Goal: Information Seeking & Learning: Learn about a topic

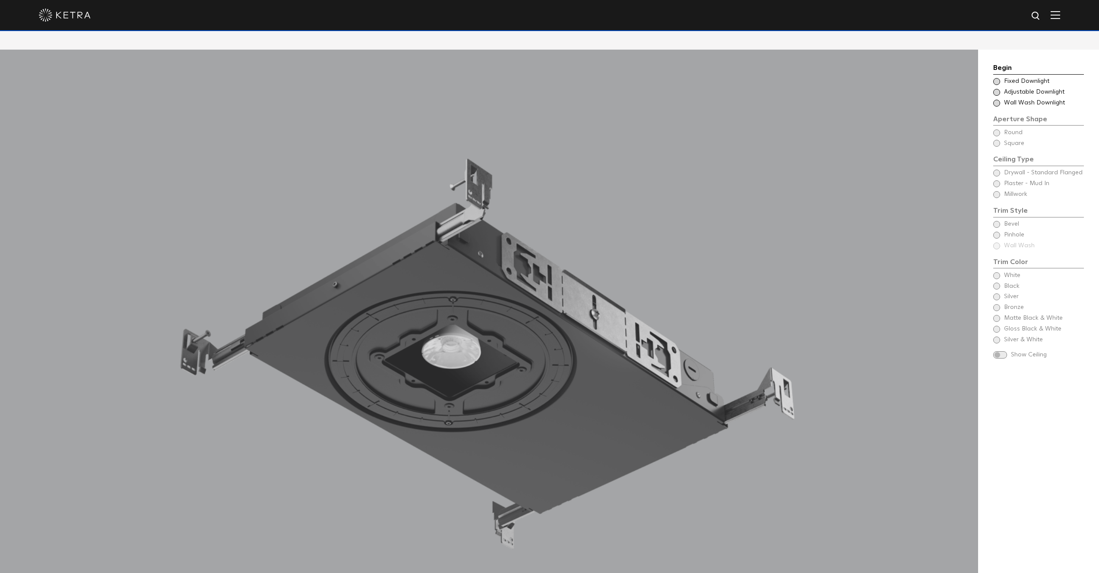
scroll to position [928, 0]
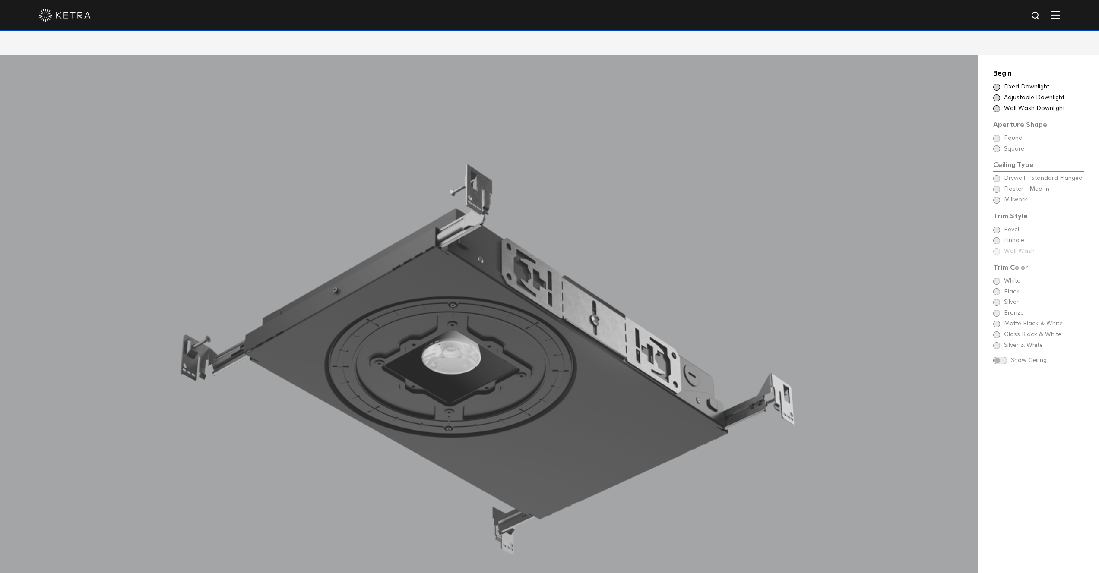
click at [1058, 24] on div at bounding box center [549, 15] width 1021 height 30
click at [1058, 22] on div at bounding box center [549, 15] width 1021 height 30
click at [1059, 21] on div at bounding box center [549, 15] width 1021 height 30
click at [1060, 17] on img at bounding box center [1056, 15] width 10 height 8
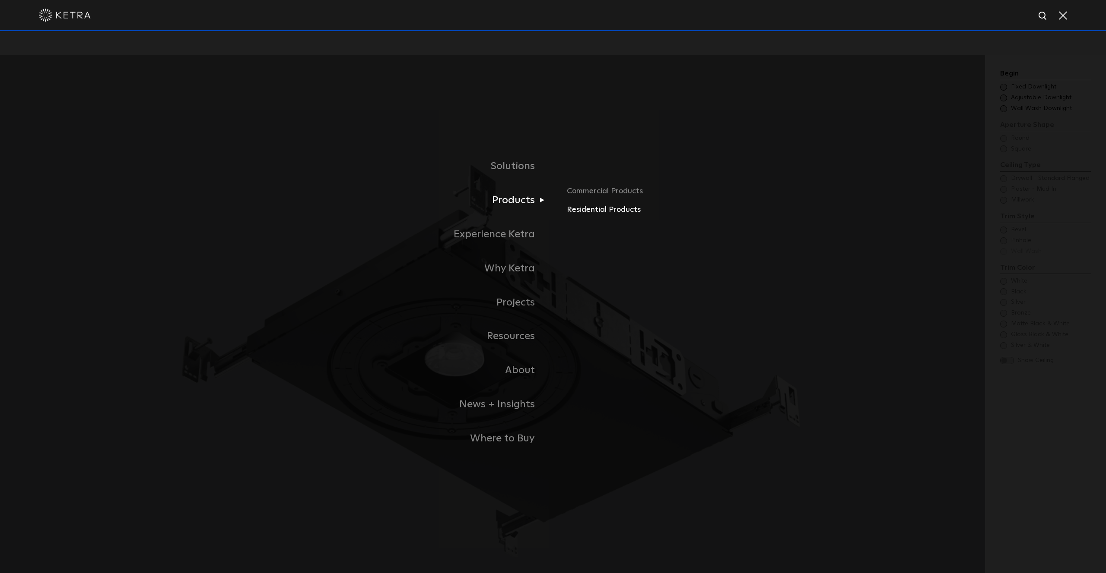
click at [608, 208] on link "Residential Products" at bounding box center [668, 210] width 202 height 13
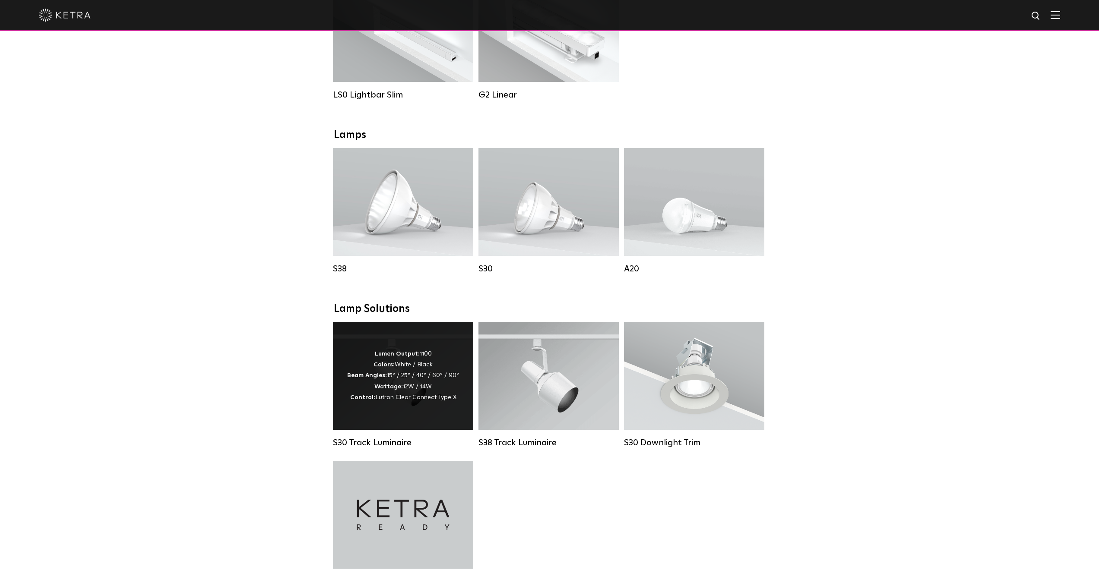
scroll to position [431, 0]
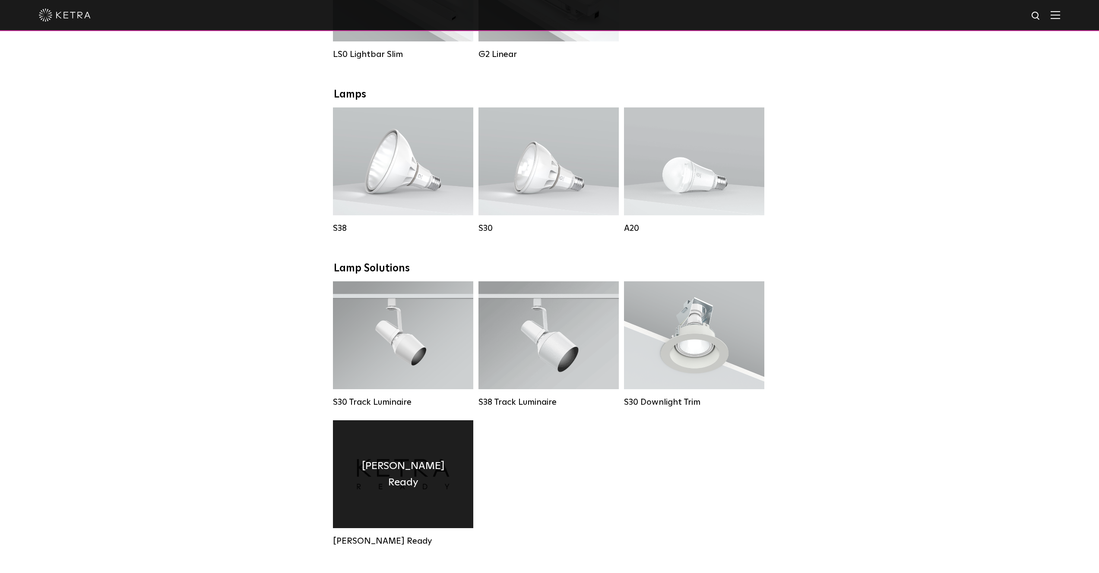
click at [421, 483] on div "[PERSON_NAME] Ready" at bounding box center [403, 475] width 140 height 108
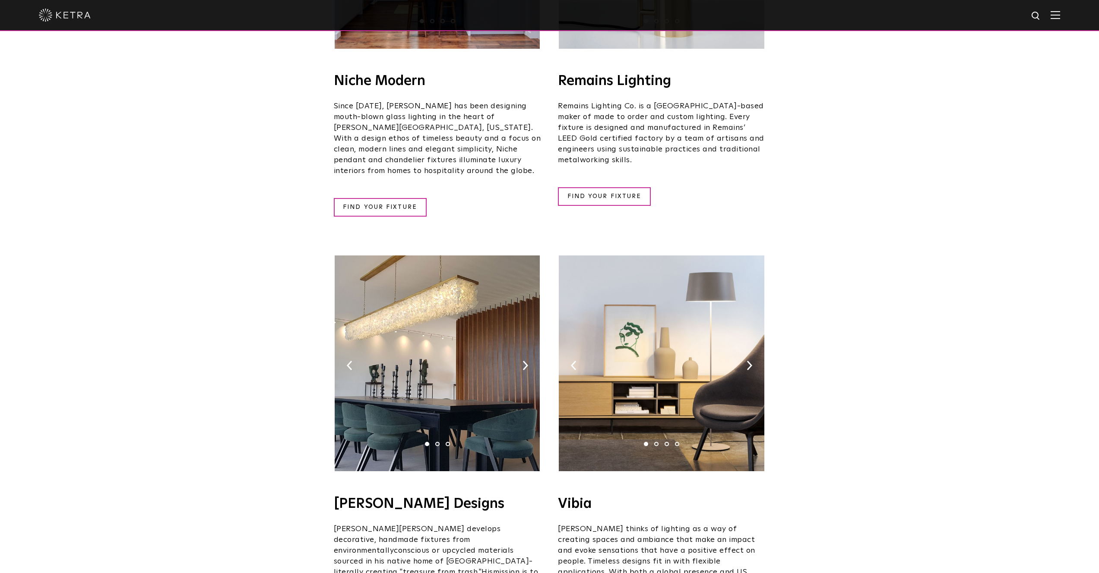
scroll to position [1522, 0]
